Goal: Book appointment/travel/reservation

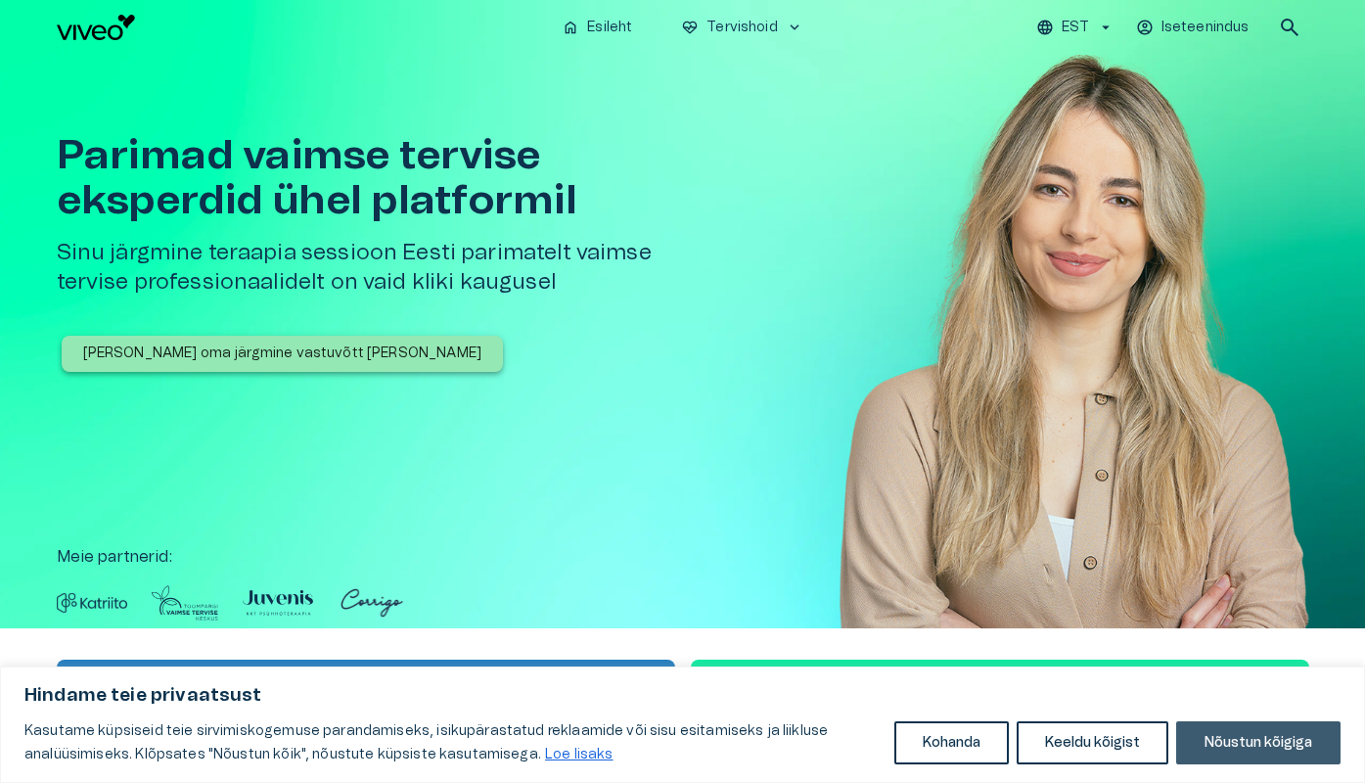
click at [1218, 734] on button "Nõustun kõigiga" at bounding box center [1258, 742] width 164 height 43
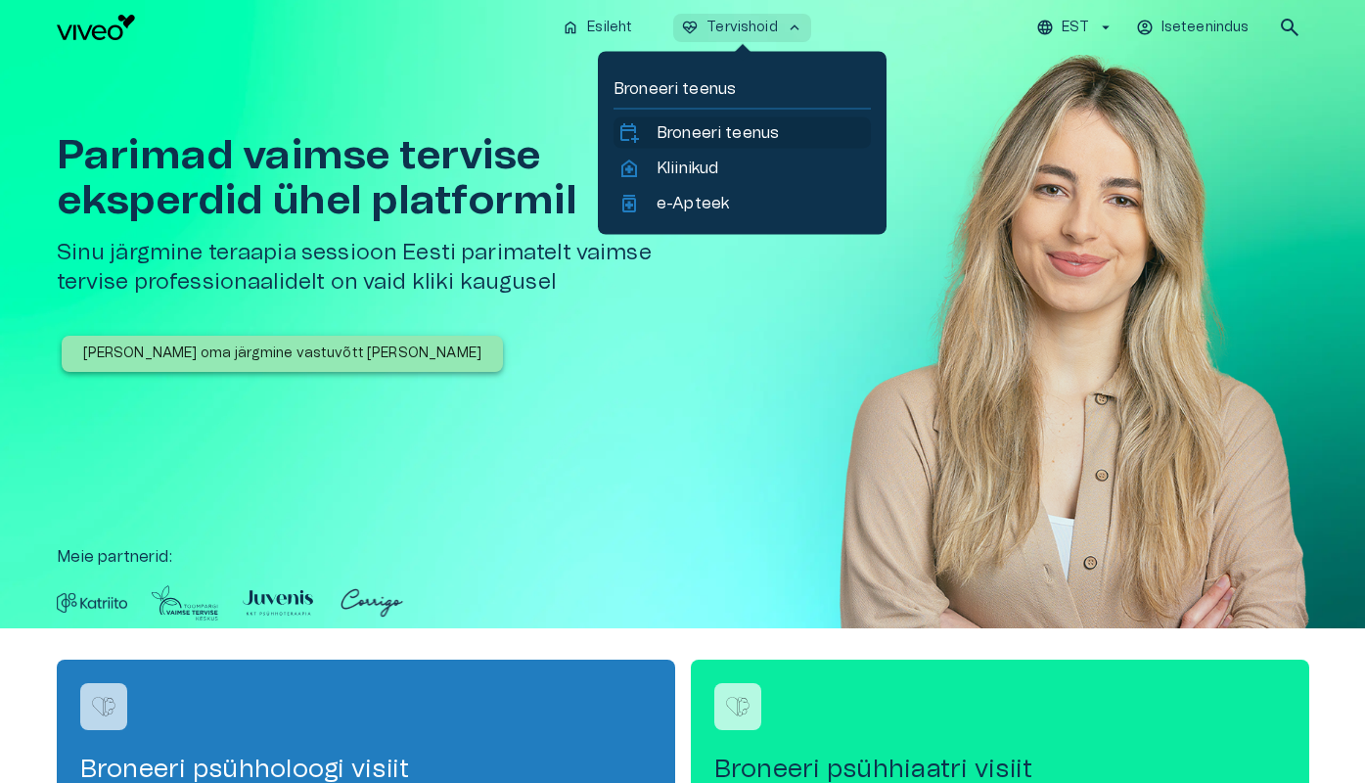
click at [714, 135] on p "Broneeri teenus" at bounding box center [718, 132] width 122 height 23
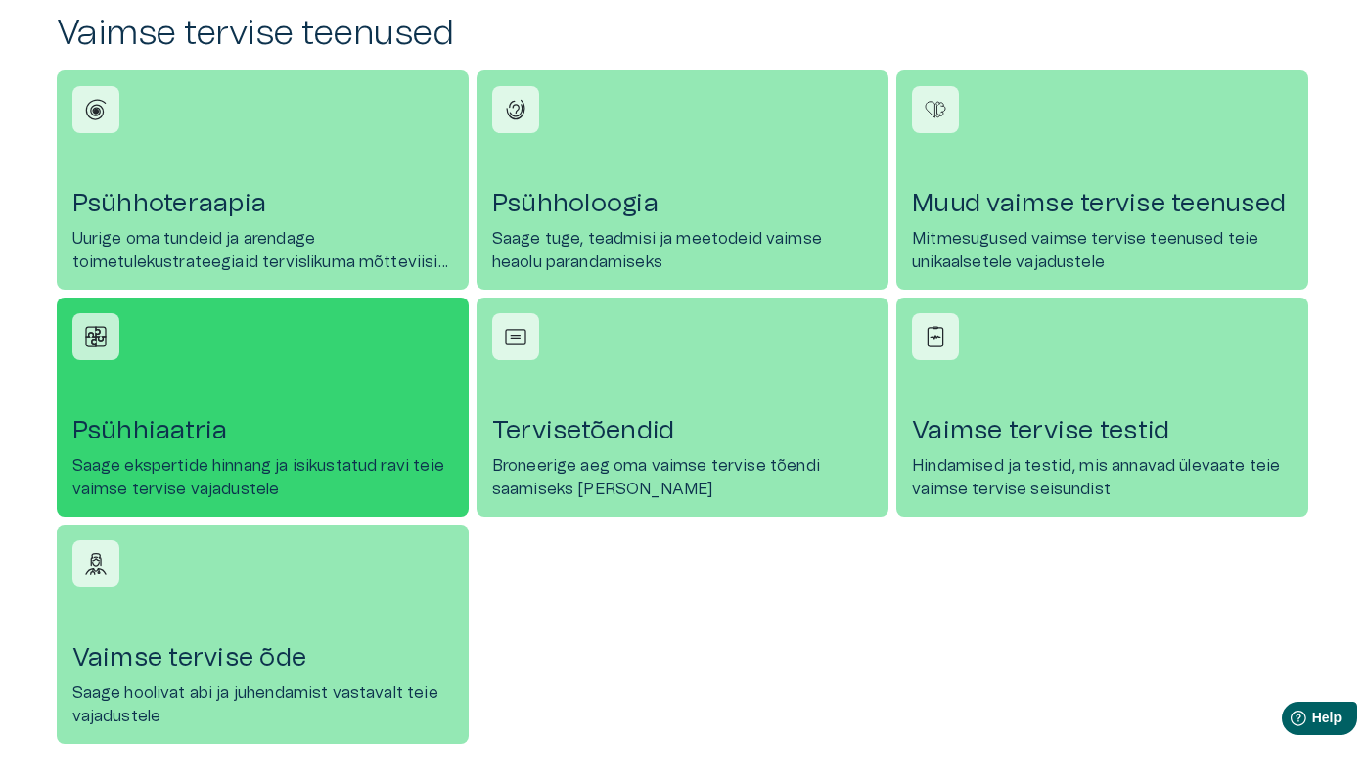
click at [340, 428] on h4 "Psühhiaatria" at bounding box center [262, 430] width 381 height 31
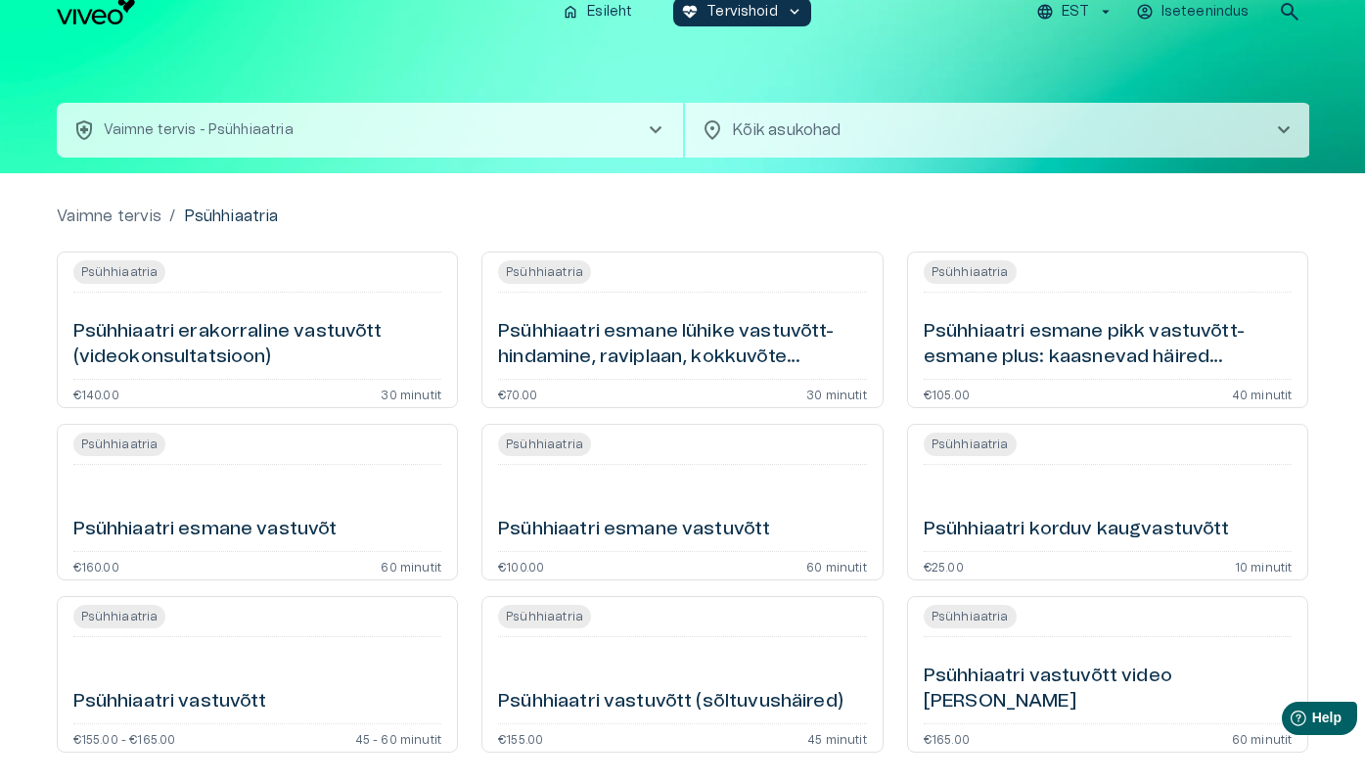
scroll to position [17, 0]
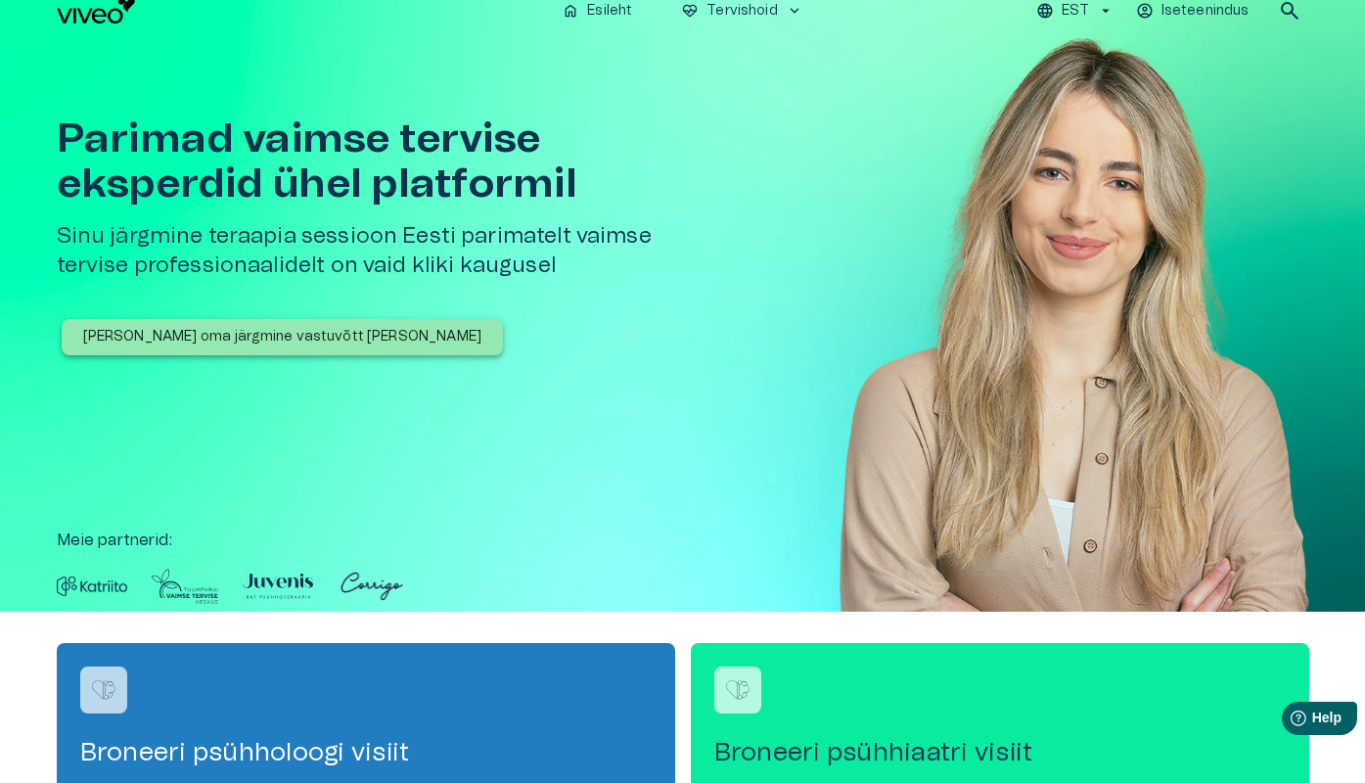
scroll to position [850, 0]
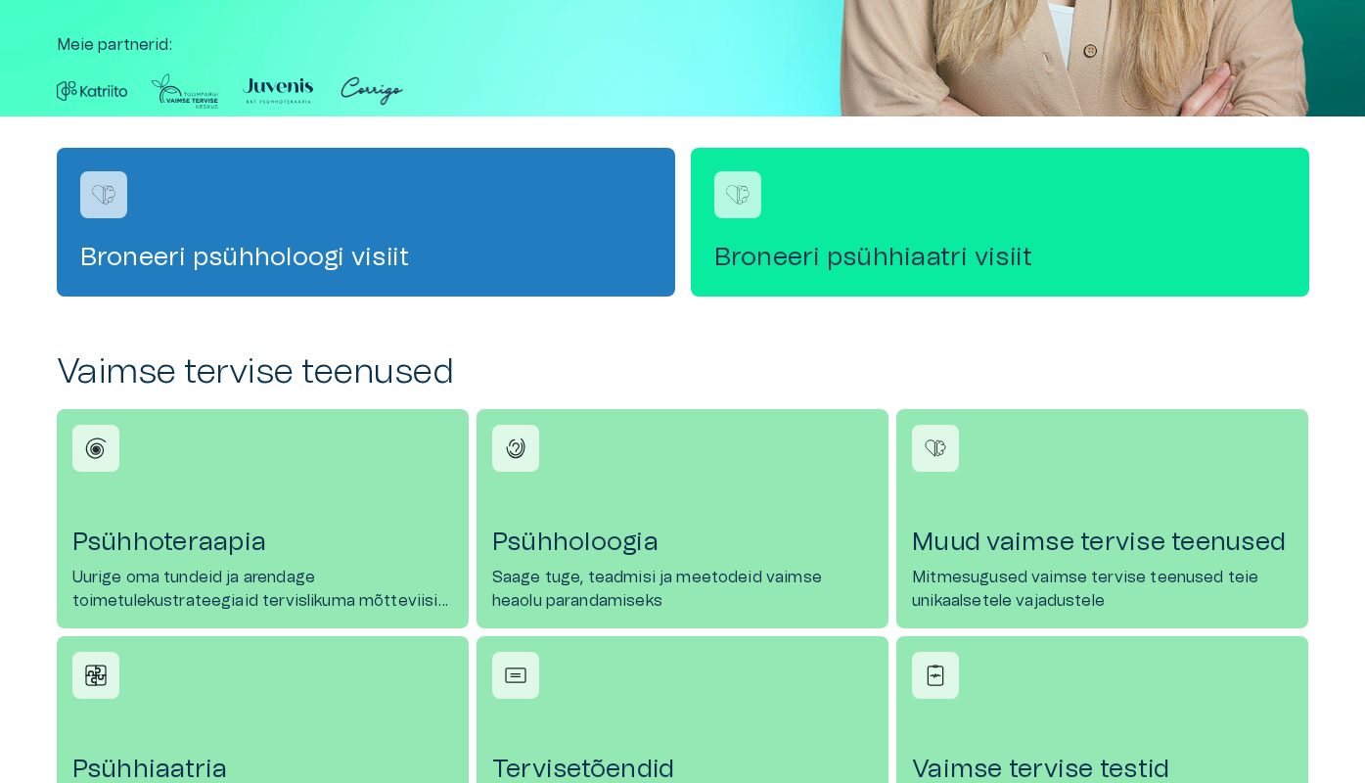
scroll to position [576, 0]
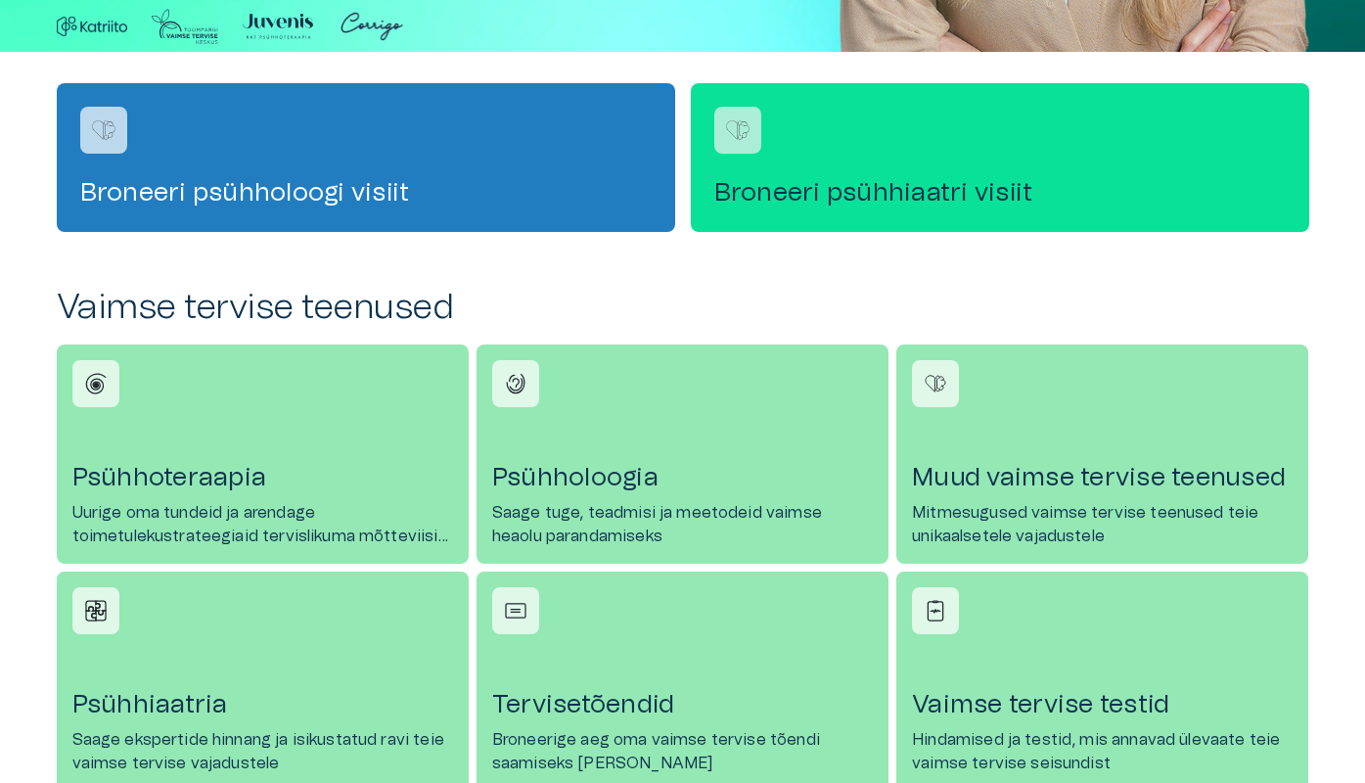
click at [807, 184] on h4 "Broneeri psühhiaatri visiit" at bounding box center [1000, 192] width 572 height 31
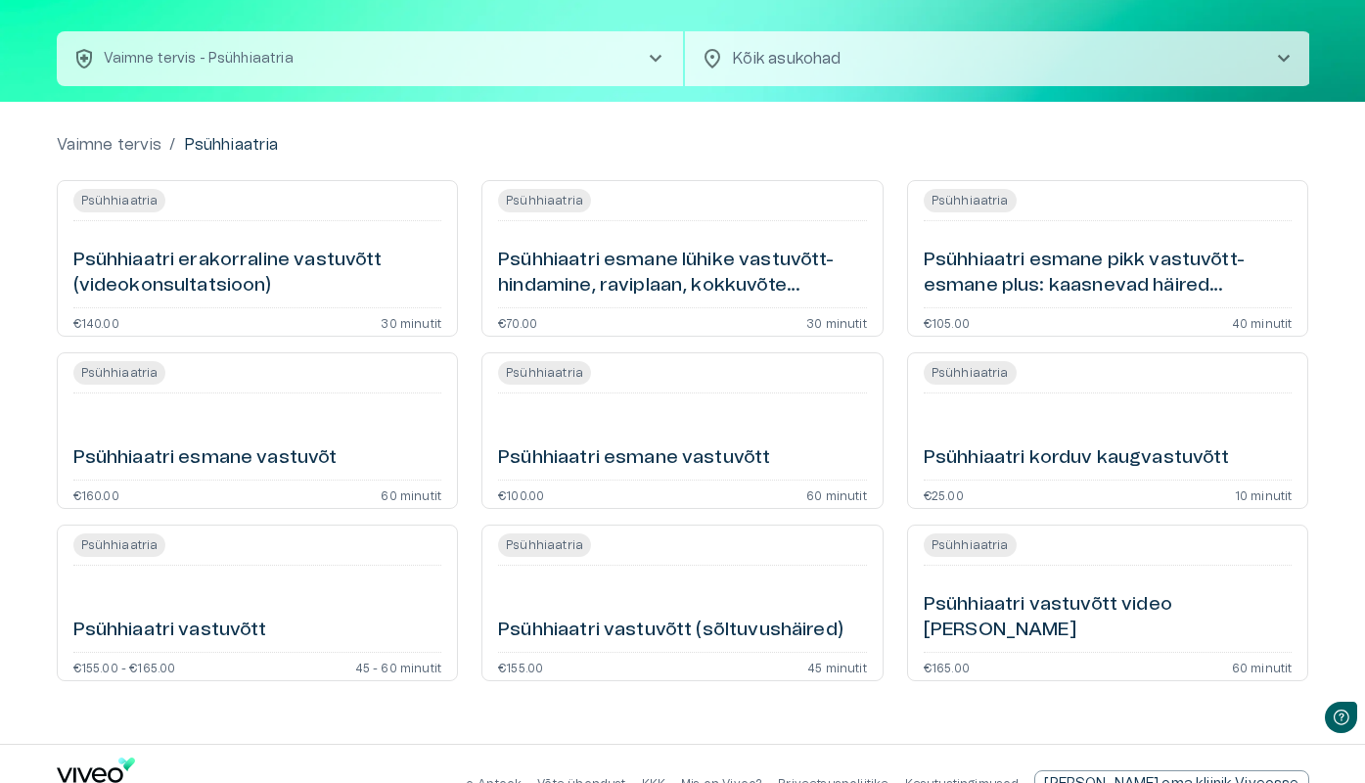
scroll to position [88, 0]
click at [1060, 288] on h6 "Psühhiaatri esmane pikk vastuvõtt- esmane plus: kaasnevad häired (videokonsulta…" at bounding box center [1108, 273] width 369 height 52
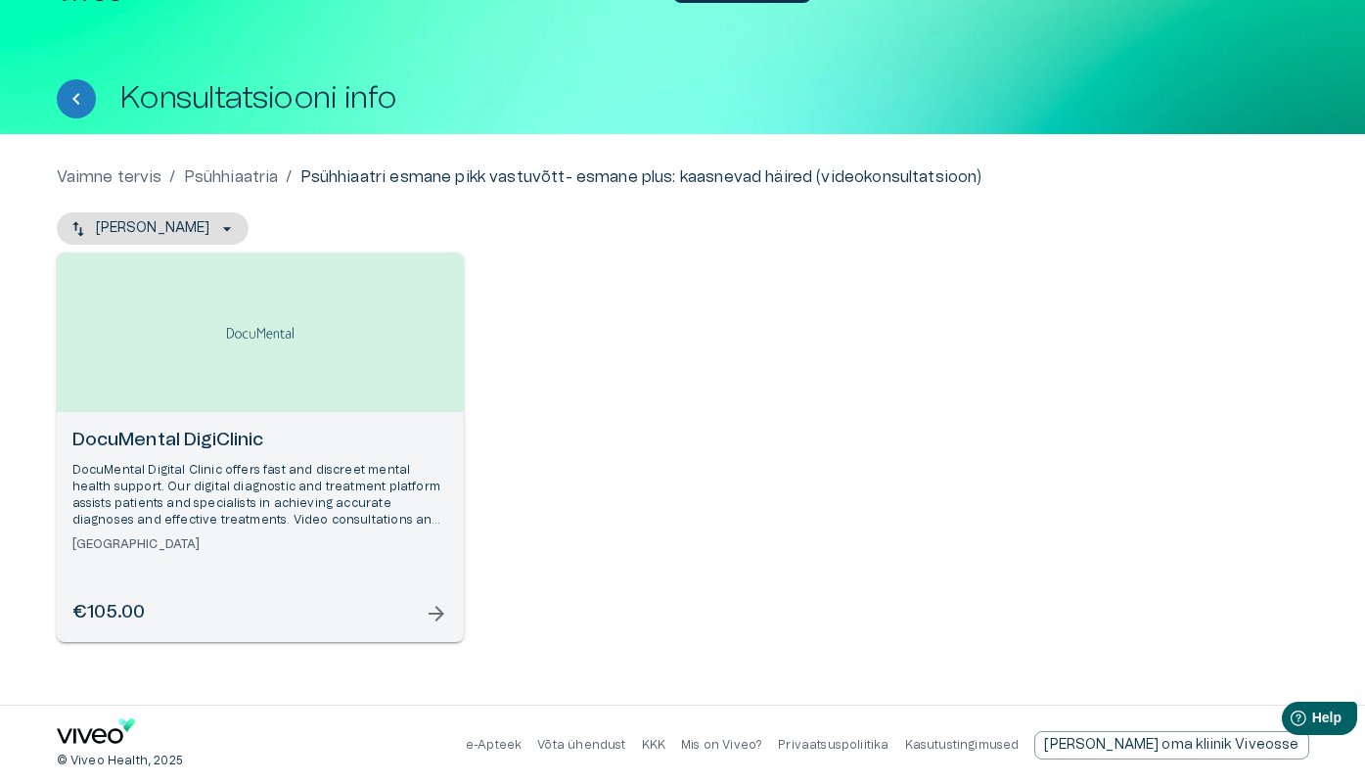
scroll to position [41, 0]
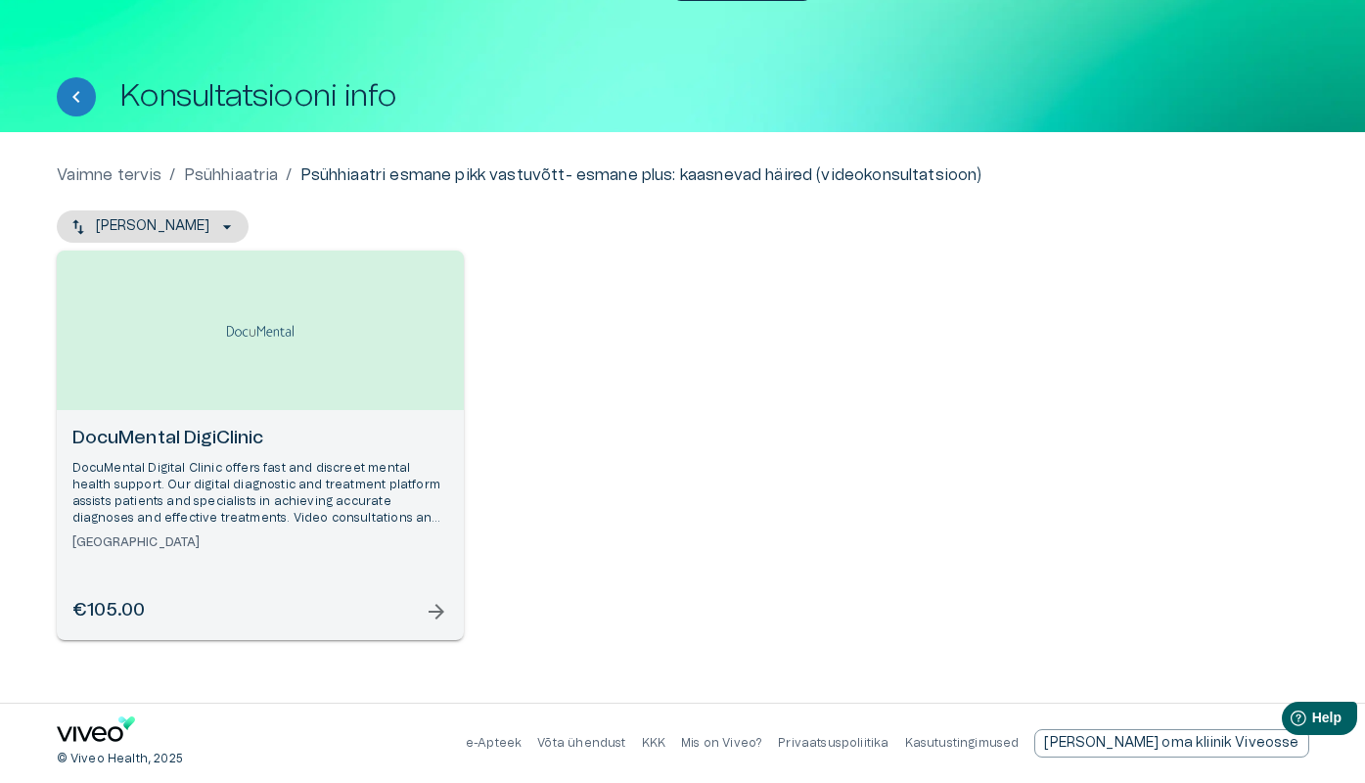
click at [442, 613] on span "arrow_forward" at bounding box center [436, 611] width 23 height 23
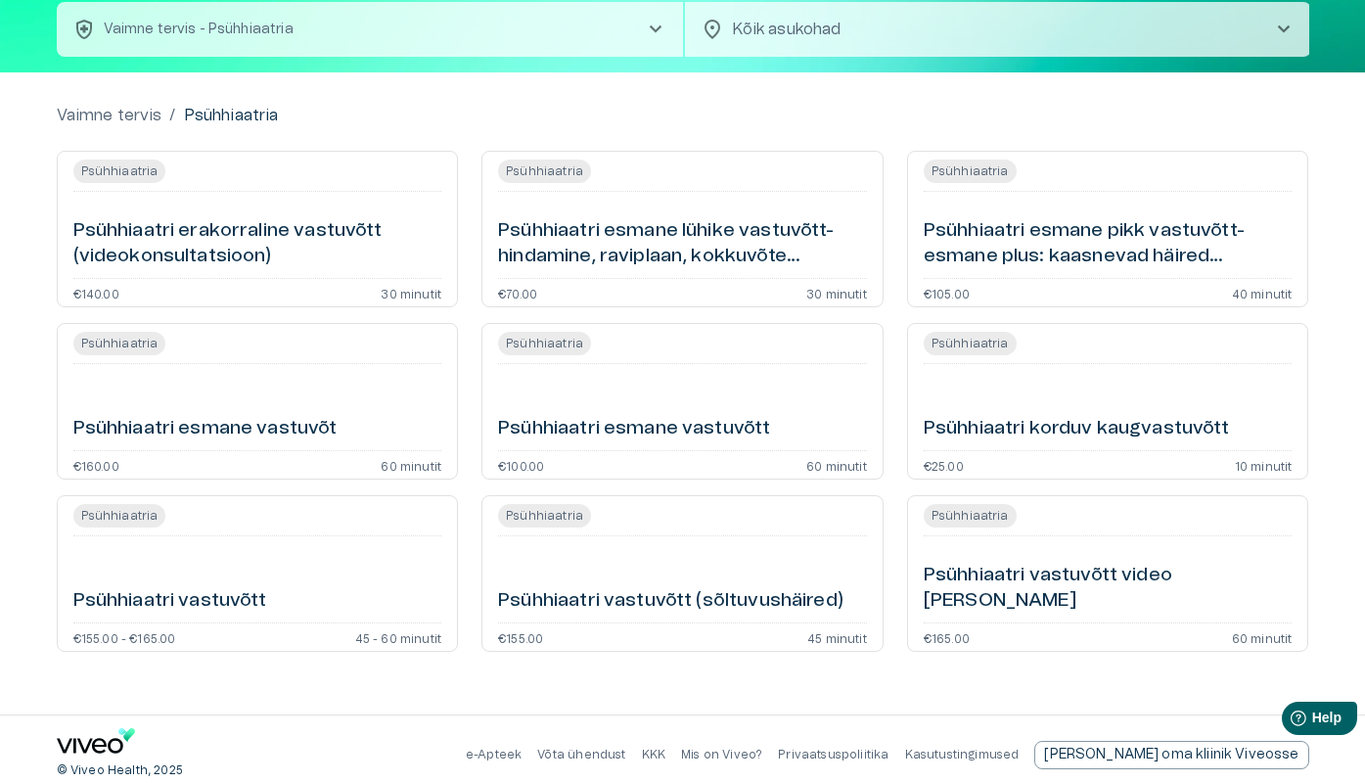
scroll to position [128, 0]
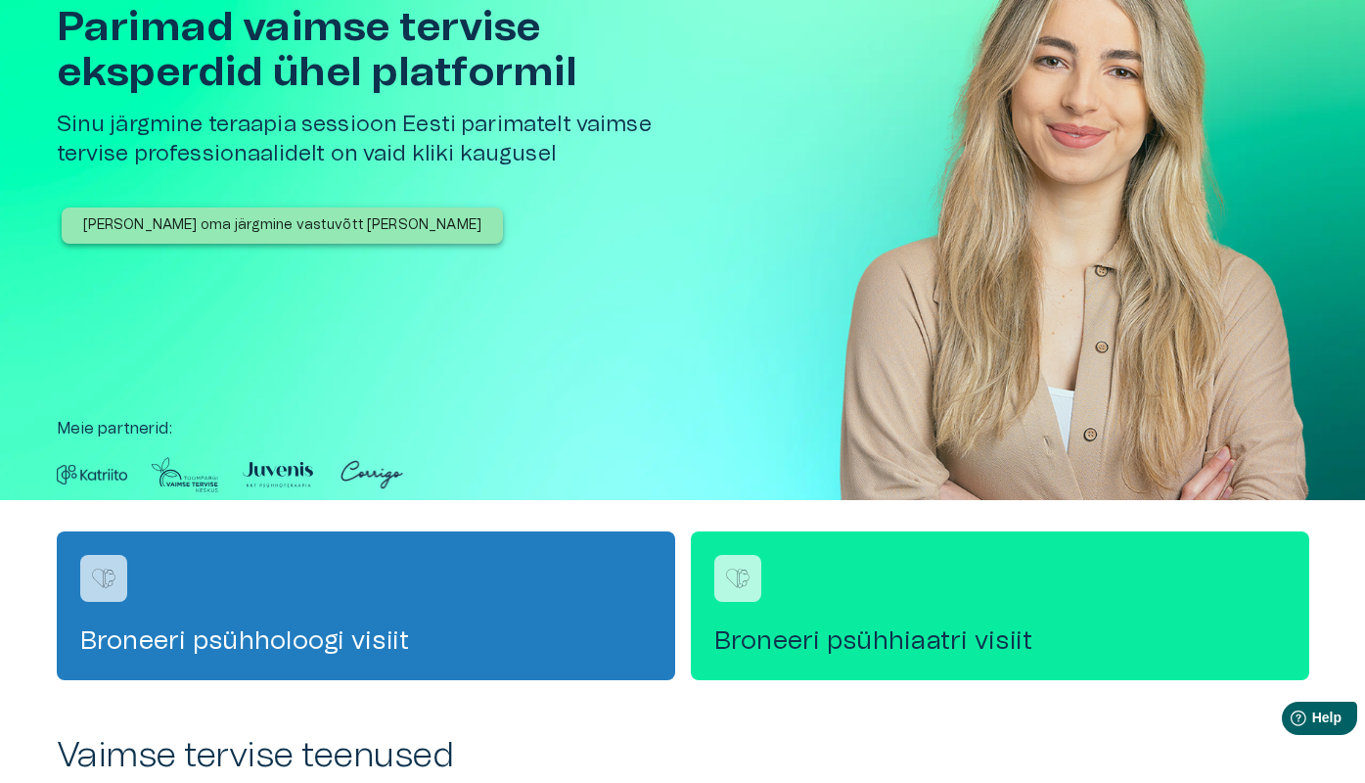
scroll to position [576, 0]
